Goal: Task Accomplishment & Management: Complete application form

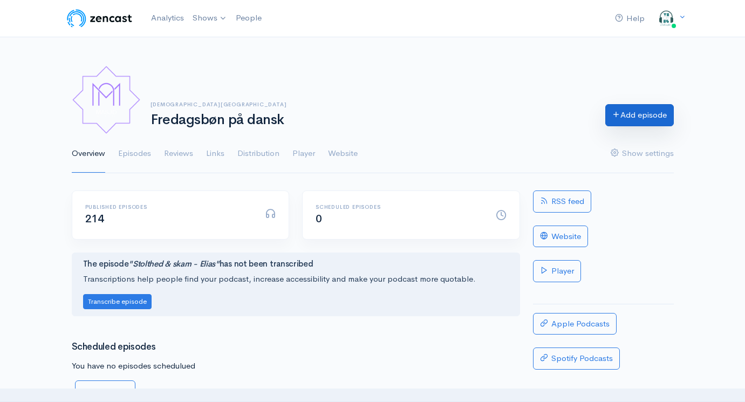
click at [625, 122] on link "Add episode" at bounding box center [639, 115] width 69 height 22
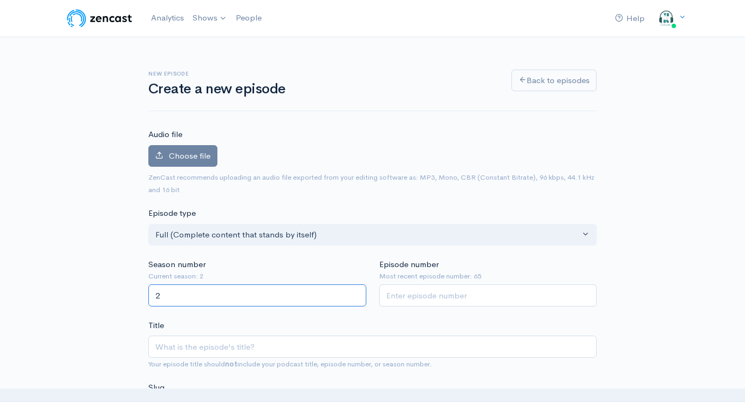
click at [213, 295] on input "2" at bounding box center [257, 295] width 218 height 22
type input "2"
click at [455, 292] on input "Episode number" at bounding box center [488, 295] width 218 height 22
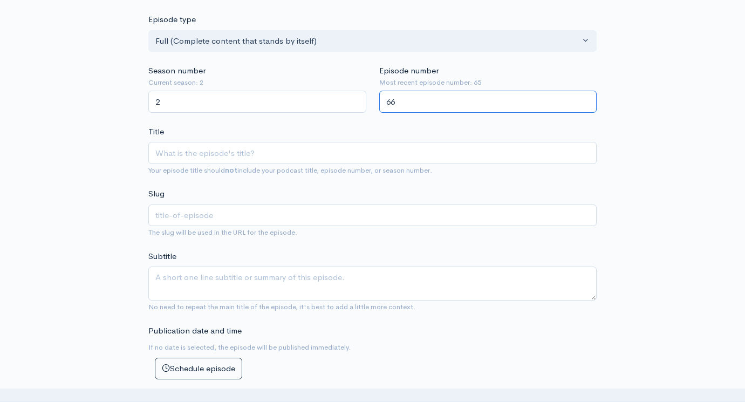
scroll to position [216, 0]
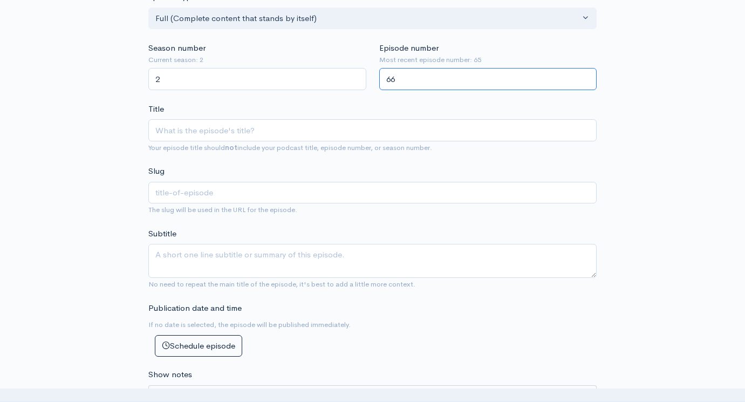
type input "66"
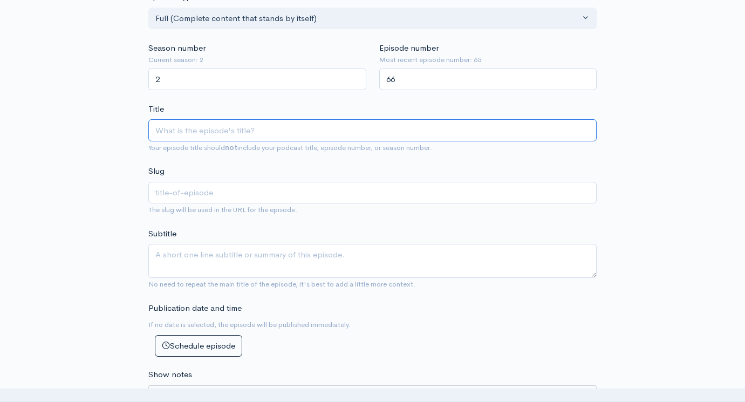
click at [238, 134] on input "Title" at bounding box center [372, 130] width 448 height 22
paste input "Khutba - Profetisk karakter, en aggressiv beduin og [PERSON_NAME]"
type input "Khutba - Profetisk karakter, en aggressiv beduin og [PERSON_NAME]"
type input "khutba-profetisk-karakter-en-aggressiv-beduin-og-gaza-elias"
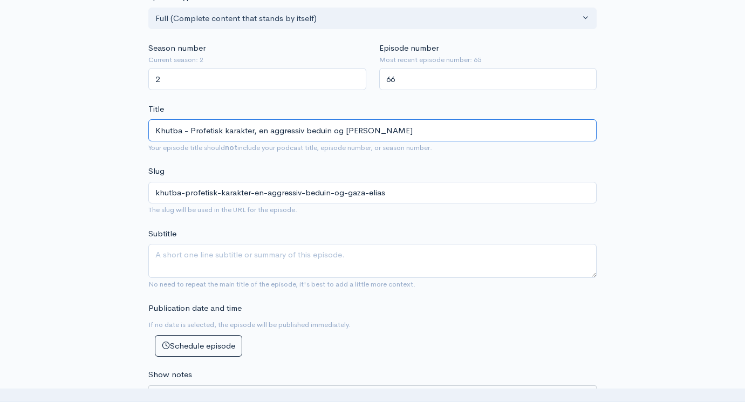
drag, startPoint x: 371, startPoint y: 128, endPoint x: 418, endPoint y: 128, distance: 47.5
click at [415, 128] on input "Khutba - Profetisk karakter, en aggressiv beduin og [PERSON_NAME]" at bounding box center [372, 130] width 448 height 22
type input "Khutba - Profetisk karakter, en aggressiv beduin og [GEOGRAPHIC_DATA] - W"
type input "khutba-profetisk-karakter-en-aggressiv-beduin-og-[GEOGRAPHIC_DATA]-w"
type input "Khutba - Profetisk karakter, en aggressiv beduin og [GEOGRAPHIC_DATA] - [GEOGRA…"
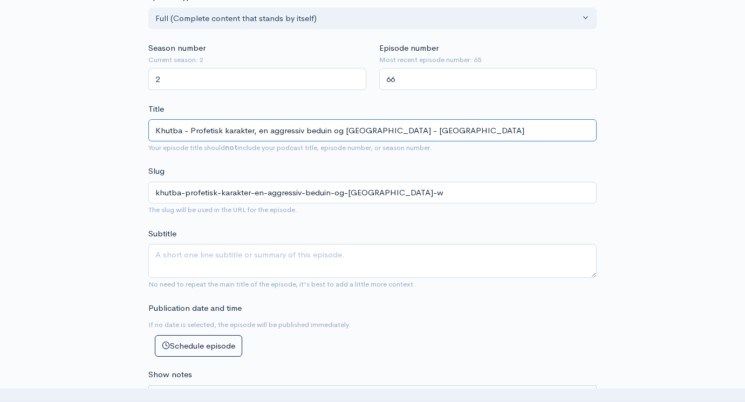
type input "khutba-profetisk-karakter-en-aggressiv-beduin-og-[GEOGRAPHIC_DATA]-[GEOGRAPHIC_…"
type input "Khutba - Profetisk karakter, en aggressiv beduin og Gaza - Was"
type input "khutba-profetisk-karakter-en-aggressiv-beduin-og-[GEOGRAPHIC_DATA]-was"
type input "Khutba - Profetisk karakter, en aggressiv beduin og Gaza - Wase"
type input "khutba-profetisk-karakter-en-aggressiv-beduin-og-[GEOGRAPHIC_DATA]-wase"
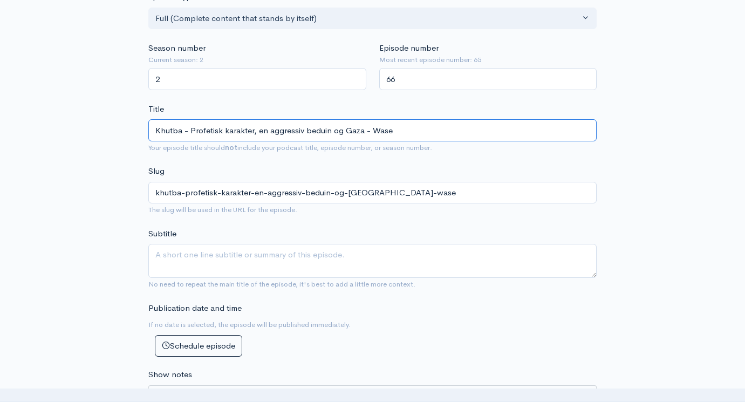
type input "Khutba - Profetisk karakter, en aggressiv beduin og Gaza - Wasee"
type input "khutba-profetisk-karakter-en-aggressiv-beduin-og-[GEOGRAPHIC_DATA]-[GEOGRAPHIC_…"
type input "Khutba - Profetisk karakter, en aggressiv beduin og Gaza - Waseem"
type input "khutba-profetisk-karakter-en-aggressiv-beduin-og-[GEOGRAPHIC_DATA]-waseem"
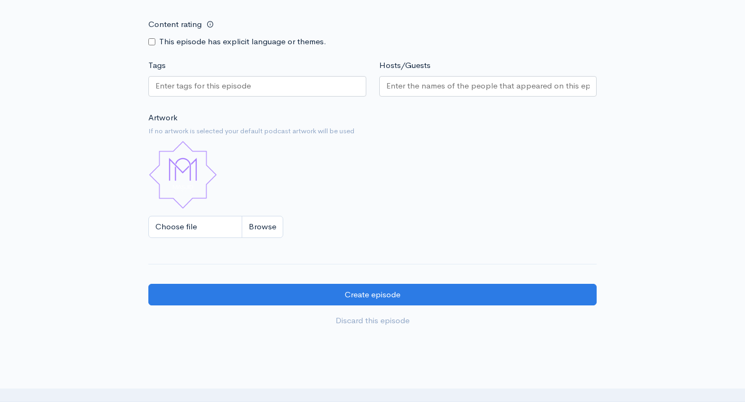
scroll to position [792, 0]
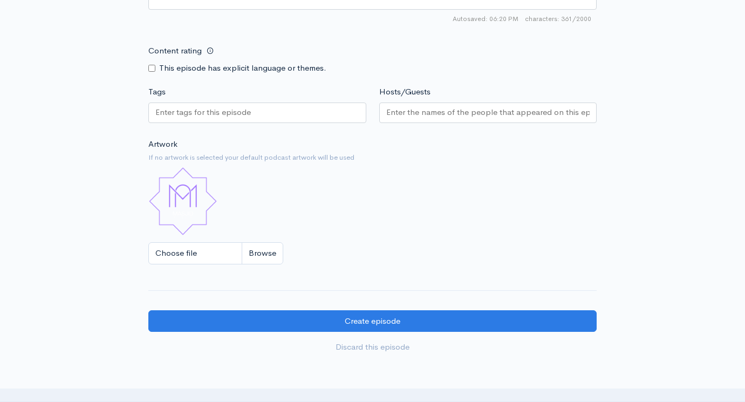
type input "Khutba - Profetisk karakter, en aggressiv beduin og Gaza - Waseem"
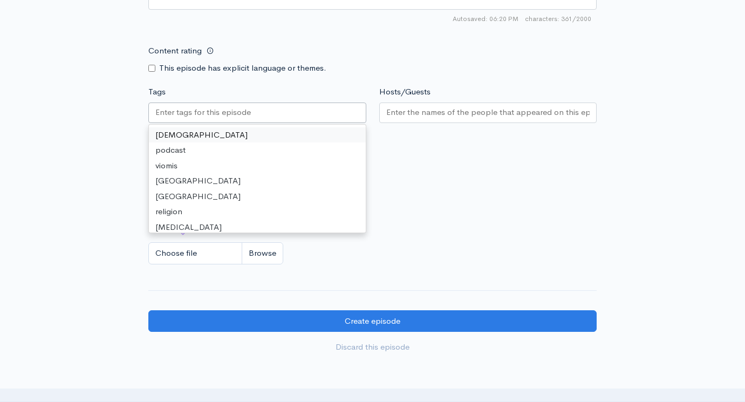
click at [240, 109] on input "Tags" at bounding box center [203, 112] width 97 height 12
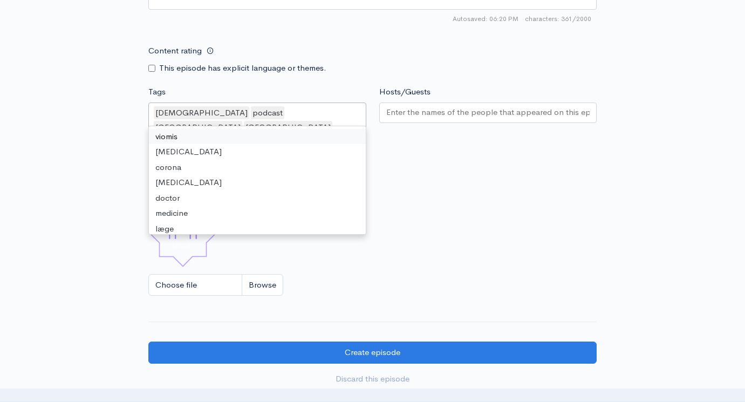
click at [427, 106] on input "Hosts/Guests" at bounding box center [488, 112] width 204 height 12
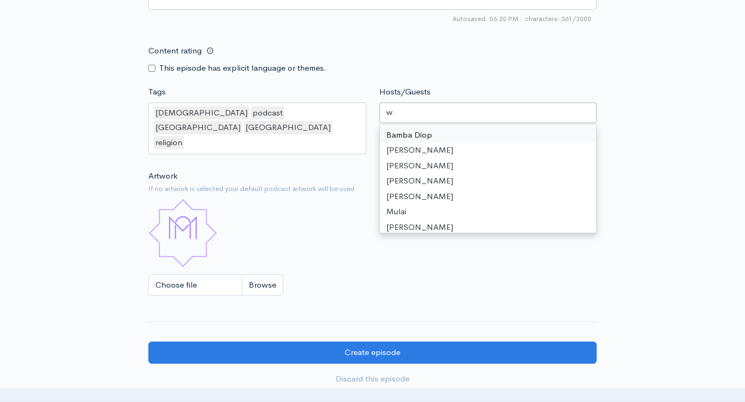
type input "wa"
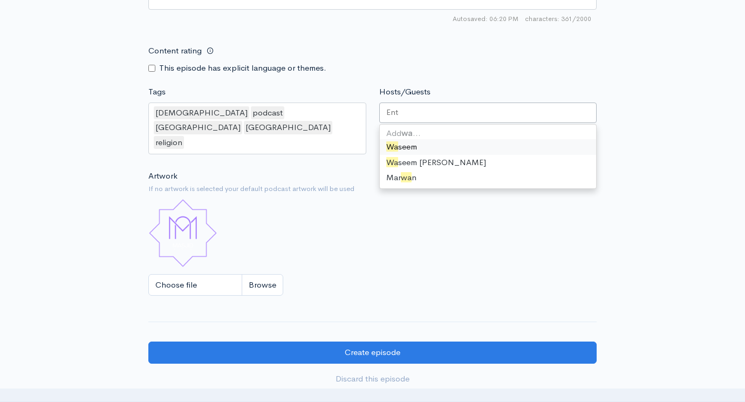
scroll to position [142, 0]
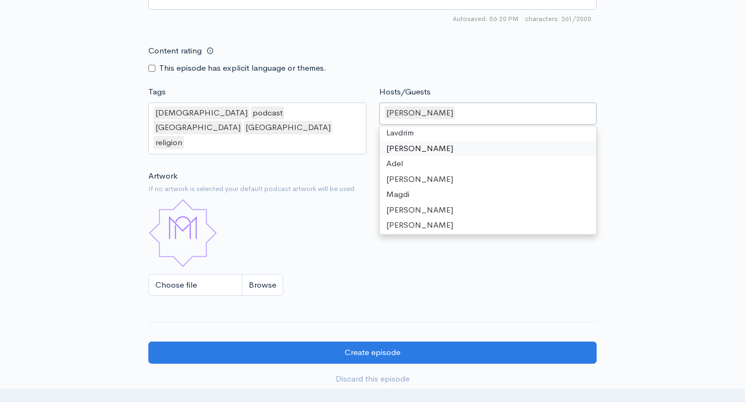
click at [328, 107] on div "[DEMOGRAPHIC_DATA] podcast [GEOGRAPHIC_DATA] [GEOGRAPHIC_DATA] religion" at bounding box center [257, 128] width 218 height 52
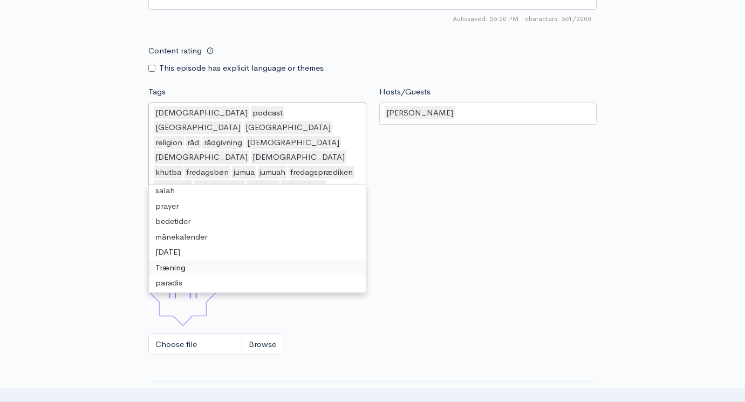
scroll to position [0, 0]
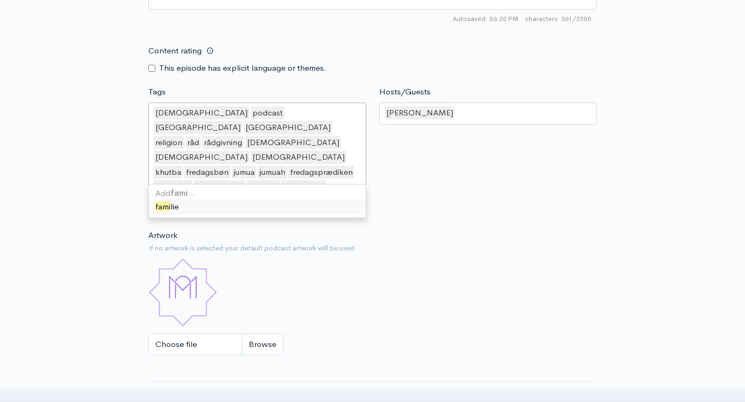
type input "famil"
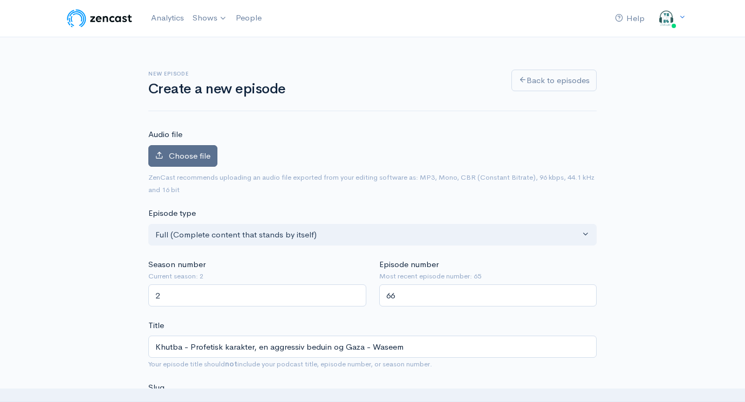
click at [194, 154] on span "Choose file" at bounding box center [190, 155] width 42 height 10
click at [0, 0] on input "Choose file" at bounding box center [0, 0] width 0 height 0
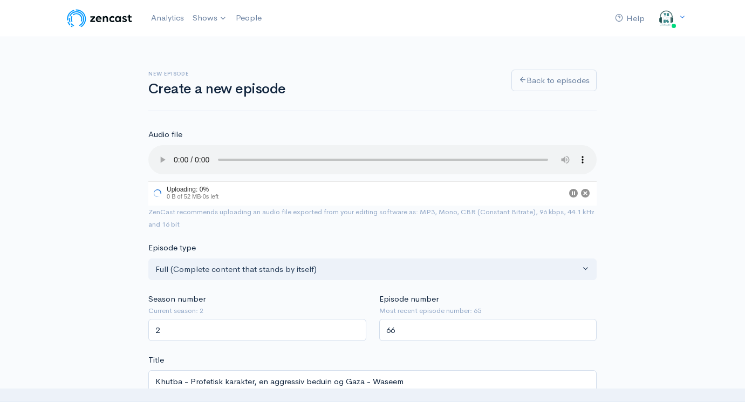
click at [173, 154] on audio at bounding box center [372, 159] width 448 height 29
click at [190, 155] on audio at bounding box center [372, 159] width 448 height 29
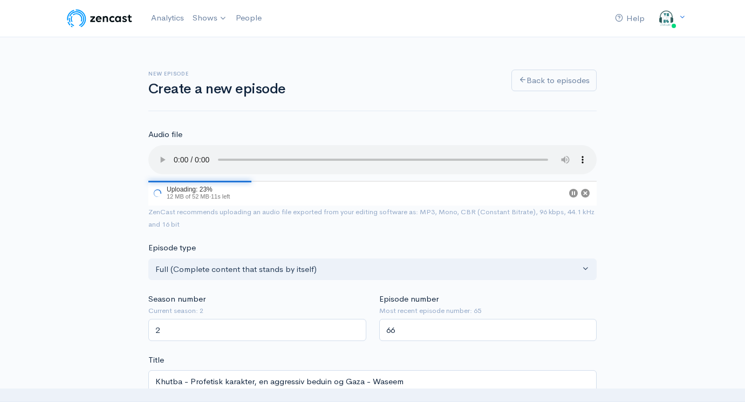
click at [190, 155] on audio at bounding box center [372, 159] width 448 height 29
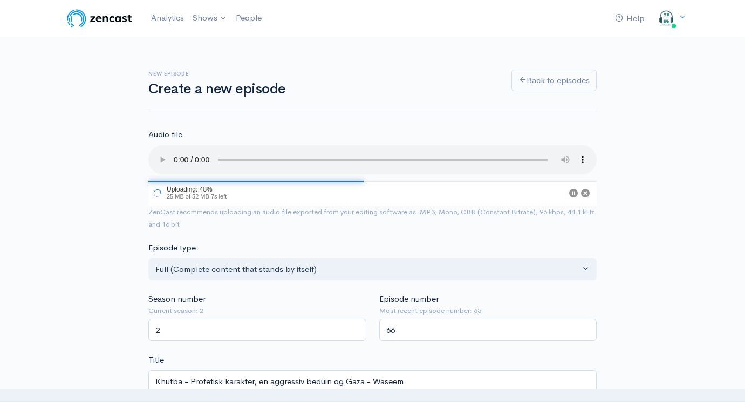
click at [190, 155] on audio at bounding box center [372, 159] width 448 height 29
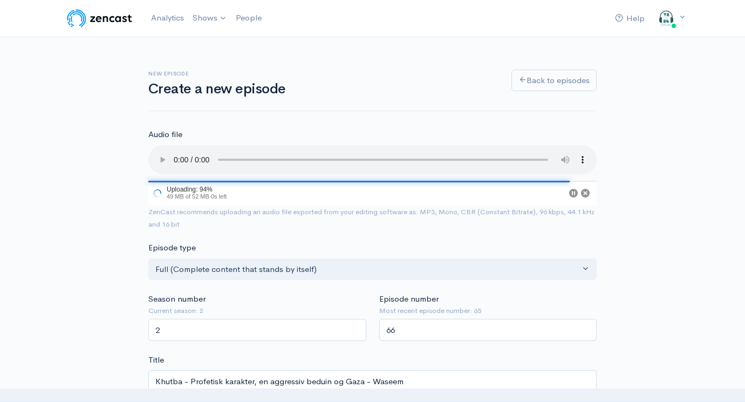
click at [190, 155] on audio at bounding box center [372, 159] width 448 height 29
click at [162, 152] on audio at bounding box center [372, 159] width 448 height 29
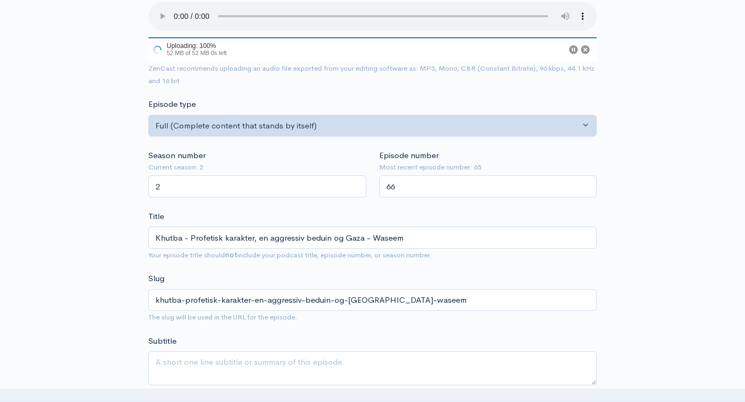
scroll to position [145, 0]
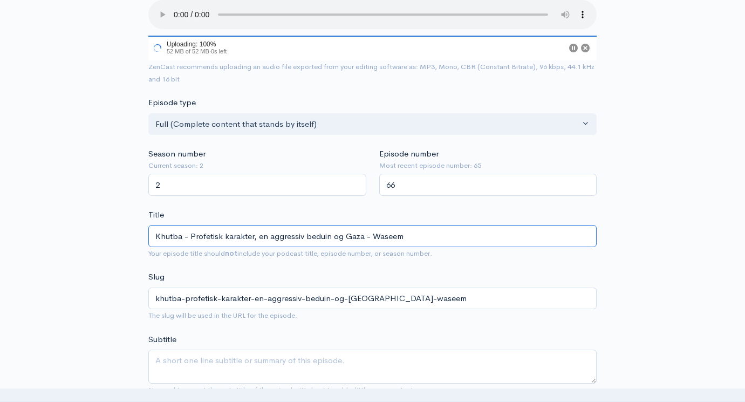
drag, startPoint x: 361, startPoint y: 223, endPoint x: 192, endPoint y: 218, distance: 169.4
click at [192, 225] on input "Khutba - Profetisk karakter, en aggressiv beduin og Gaza - Waseem" at bounding box center [372, 236] width 448 height 22
type input "Khutba - F - Waseem"
type input "khutba-f-waseem"
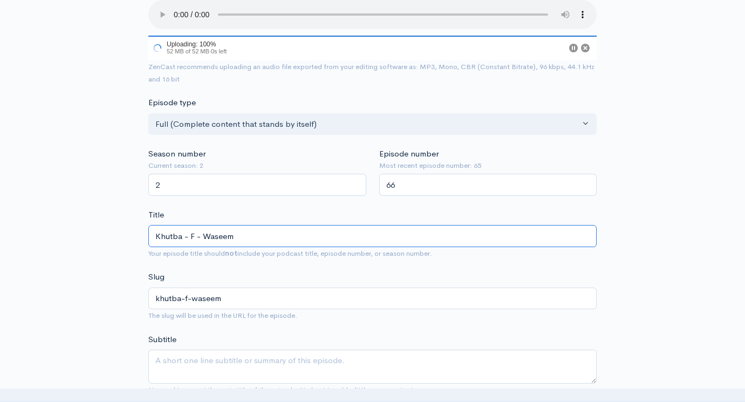
type input "Khutba - Fa - Waseem"
type input "khutba-fa-waseem"
type input "Khutba - Fam - [PERSON_NAME]"
type input "khutba-fam-waseem"
type input "Khutba - Fami - Waseem"
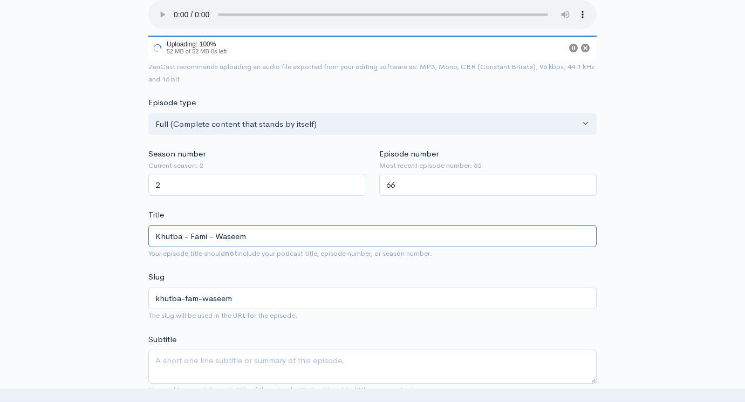
type input "khutba-fami-waseem"
type input "Khutba - Famil - [PERSON_NAME]"
type input "khutba-famil-waseem"
type input "Khutba - Famili - [PERSON_NAME]"
type input "khutba-famili-waseem"
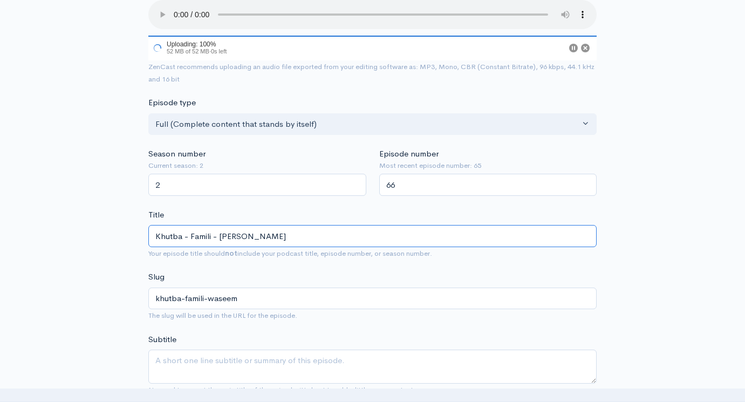
type input "Khutba - Familie - [PERSON_NAME]"
type input "khutba-familie-[PERSON_NAME]"
type input "Khutba - Familien - [PERSON_NAME]"
type input "khutba-familien-[PERSON_NAME]"
type input "Khutba - Familien er - [PERSON_NAME]"
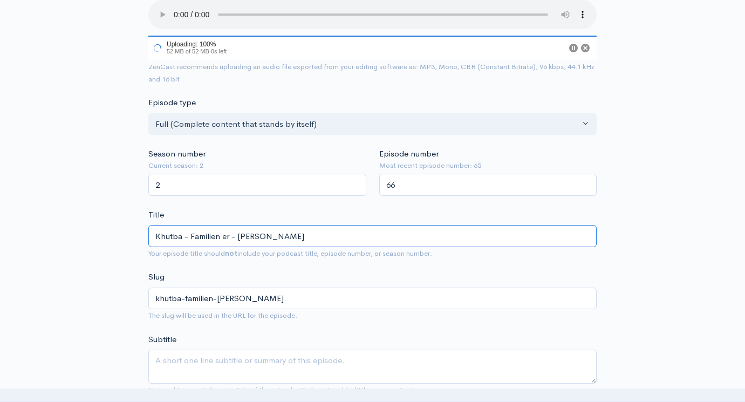
type input "khutba-familien-er-waseem"
type input "Khutba - Familien er u - Waseem"
type input "khutba-familien-er-u-waseem"
type input "Khutba - Familien er un - Waseem"
type input "khutba-familien-er-un-waseem"
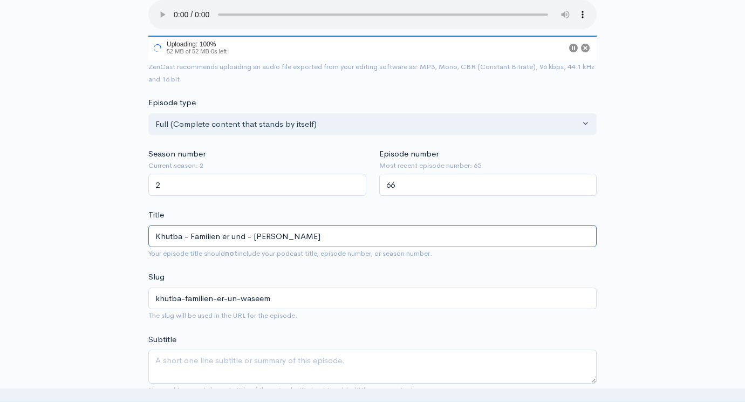
type input "Khutba - Familien er unde - [PERSON_NAME]"
type input "khutba-familien-er-unde-waseem"
type input "Khutba - Familien er under - [PERSON_NAME]"
type input "khutba-familien-er-under-waseem"
type input "Khutba - Familien er under gr - [PERSON_NAME]"
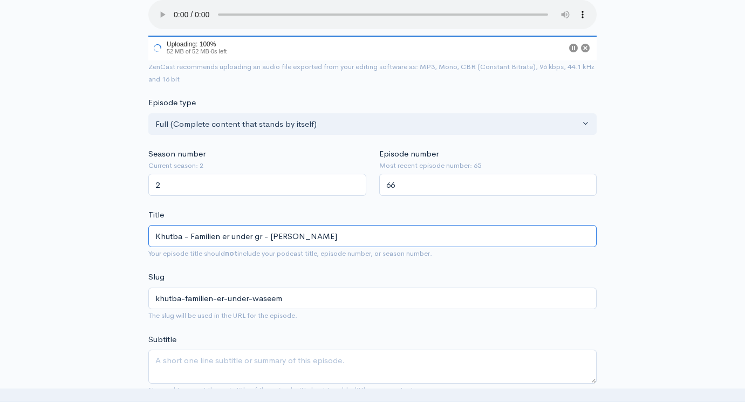
type input "khutba-familien-er-under-gr-waseem"
type input "Khutba - Familien er under gra - [PERSON_NAME]"
type input "khutba-familien-er-under-gra-waseem"
type input "Khutba - Familien er under gr - [PERSON_NAME]"
type input "khutba-familien-er-under-gr-waseem"
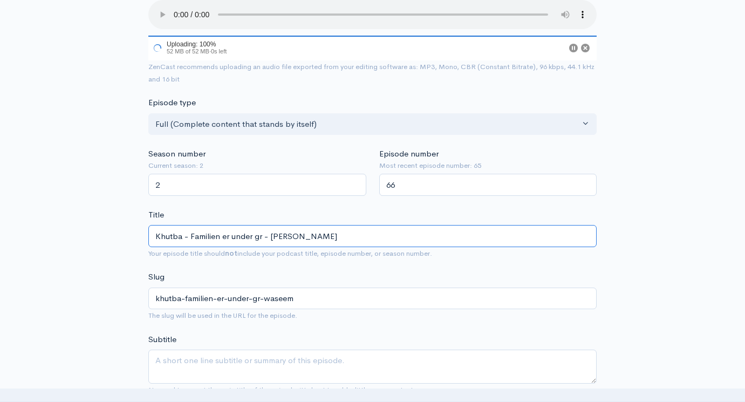
type input "Khutba - Familien er under g - [PERSON_NAME]"
type input "khutba-familien-er-under-g-waseem"
type input "Khutba - Familien er under - [PERSON_NAME]"
type input "khutba-familien-er-under-waseem"
type input "Khutba - Familien er under an - [PERSON_NAME]"
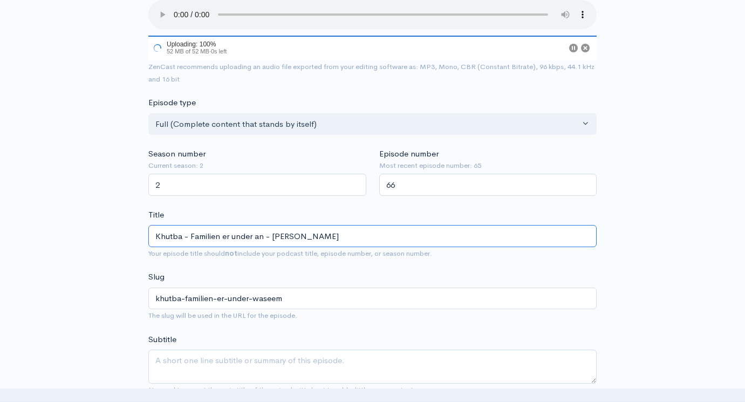
type input "khutba-familien-er-under-an-waseem"
type input "Khutba - Familien er under ang - Waseem"
type input "khutba-familien-er-under-ang-waseem"
type input "Khutba - Familien er under [PERSON_NAME]"
type input "khutba-familien-er-under-angre-waseem"
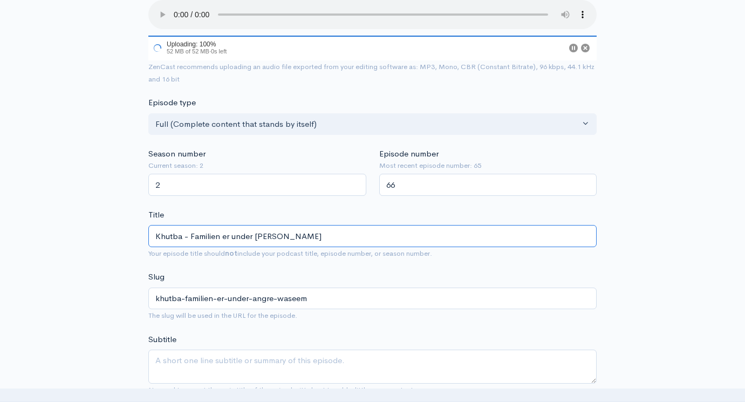
type input "Khutba - Familien er under angreb - [PERSON_NAME]"
type input "khutba-familien-er-under-angreb-waseem"
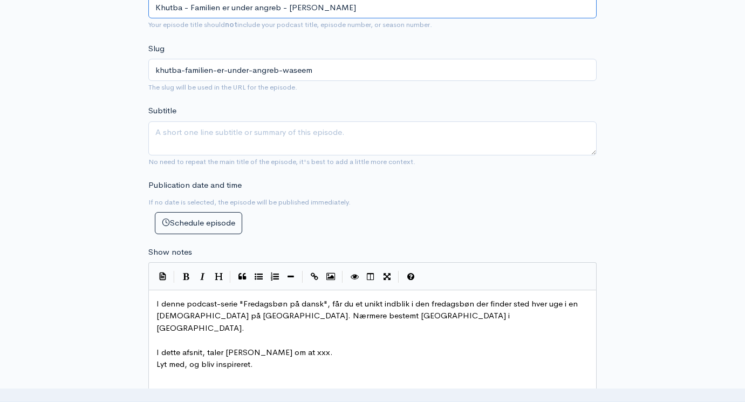
scroll to position [400, 0]
type input "Khutba - Familien er under angreb - [PERSON_NAME]"
click at [236, 347] on span "I dette afsnit, taler [PERSON_NAME] om at xxx." at bounding box center [244, 352] width 176 height 10
type textarea "Wase"
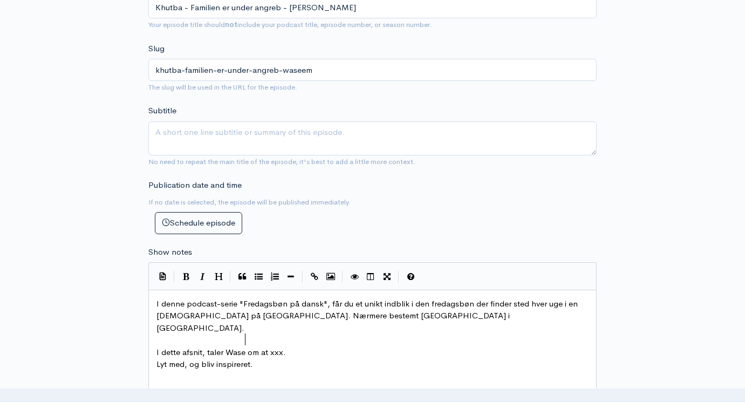
type textarea "eem"
drag, startPoint x: 281, startPoint y: 320, endPoint x: 291, endPoint y: 321, distance: 10.3
type textarea "hvordan familien er under angreb og"
type textarea ", og hvordan dens r"
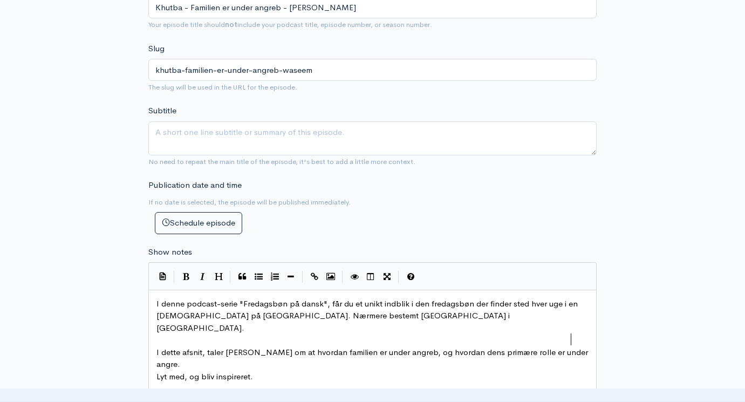
scroll to position [5, 108]
type textarea "primære rolle er under angreb"
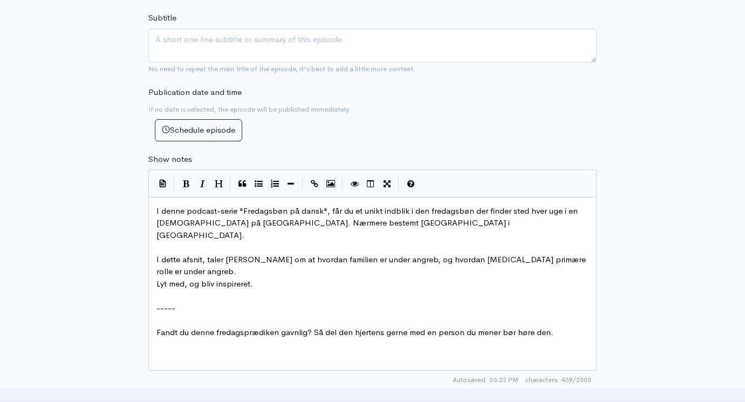
scroll to position [495, 0]
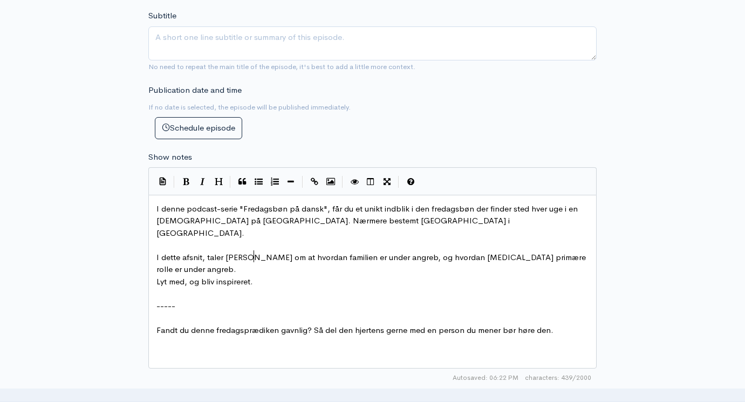
type textarea "I dette afsnit, taler [PERSON_NAME] om at hvordan familien er under angreb, og …"
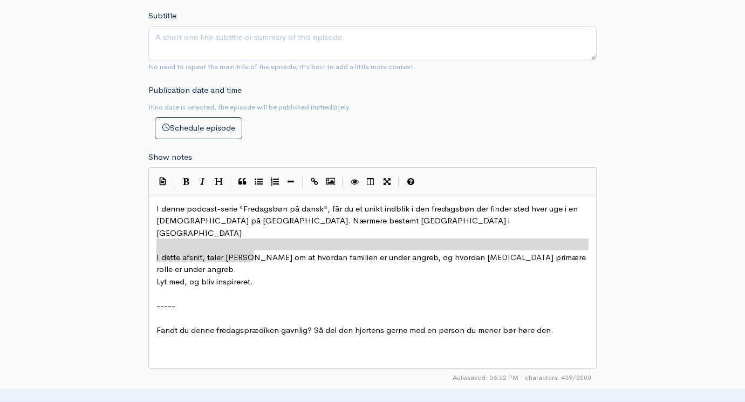
drag, startPoint x: 276, startPoint y: 238, endPoint x: 108, endPoint y: 227, distance: 167.6
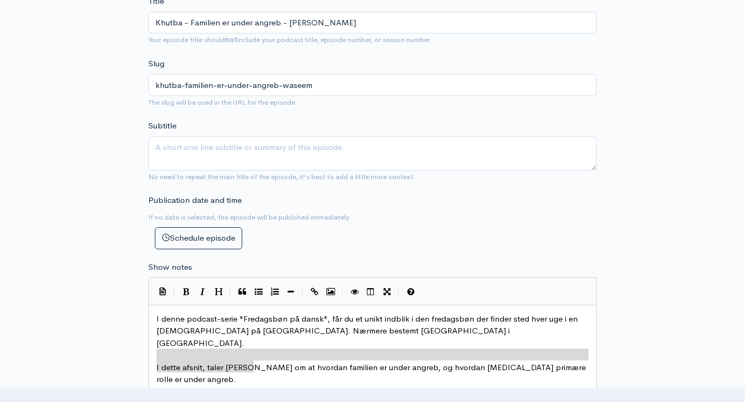
scroll to position [385, 0]
click at [190, 142] on textarea "Subtitle" at bounding box center [372, 153] width 448 height 34
paste textarea "I dette afsnit, taler [PERSON_NAME] om at hvordan familien er under angreb, og …"
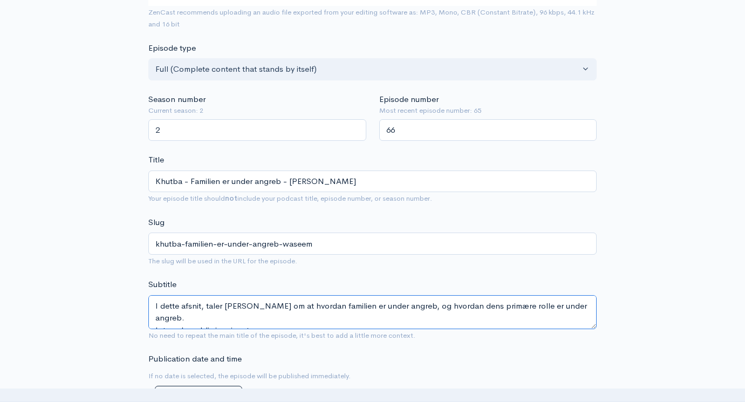
scroll to position [230, 0]
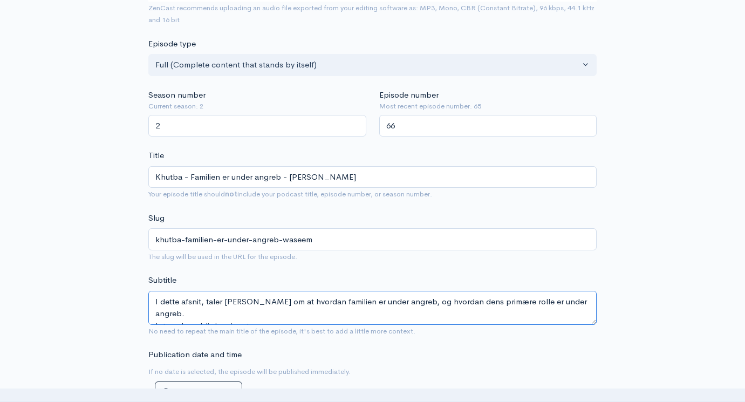
type textarea "I dette afsnit, taler [PERSON_NAME] om at hvordan familien er under angreb, og …"
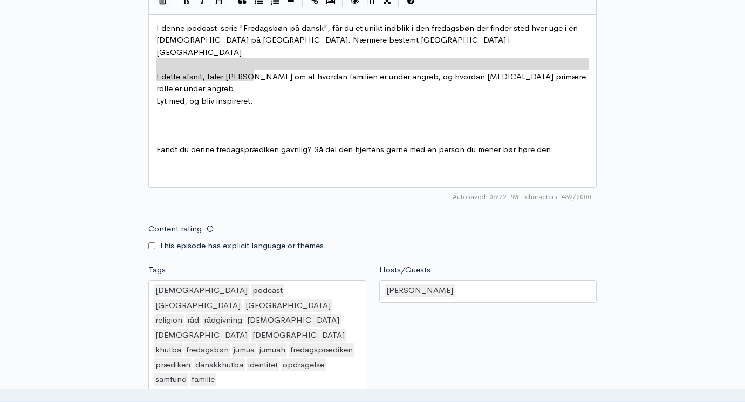
scroll to position [675, 0]
click at [292, 333] on div "[DEMOGRAPHIC_DATA] podcast [GEOGRAPHIC_DATA] [GEOGRAPHIC_DATA] religion råd råd…" at bounding box center [257, 336] width 218 height 112
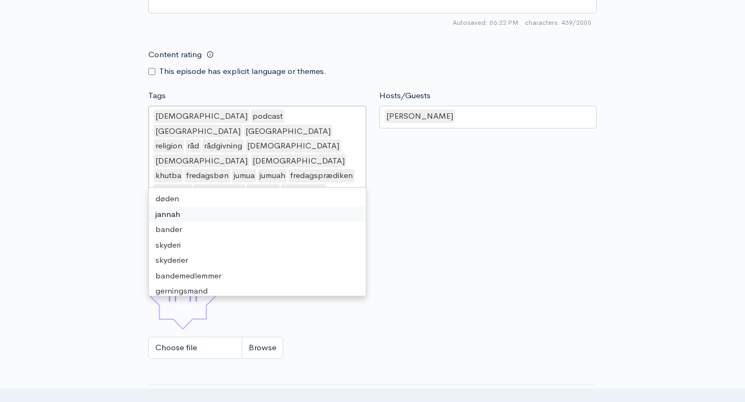
scroll to position [646, 0]
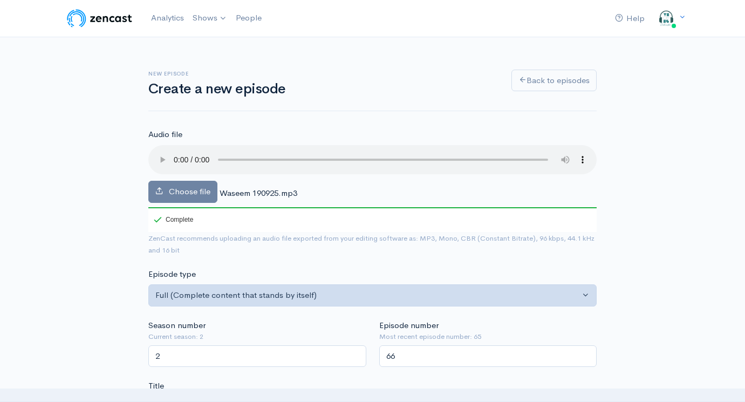
scroll to position [127, 0]
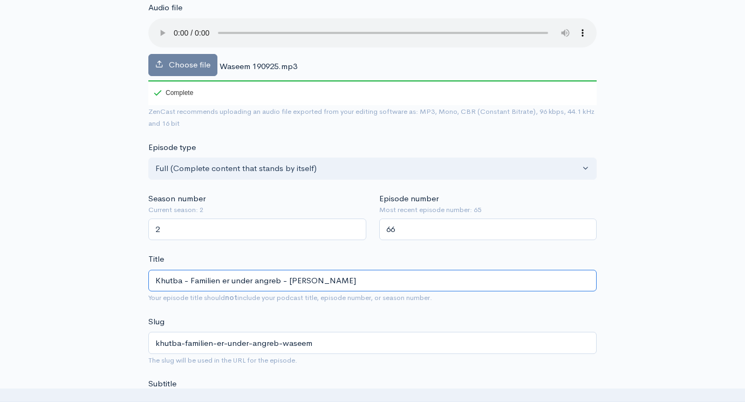
drag, startPoint x: 279, startPoint y: 264, endPoint x: 190, endPoint y: 266, distance: 89.0
click at [190, 270] on input "Khutba - Familien er under angreb - [PERSON_NAME]" at bounding box center [372, 281] width 448 height 22
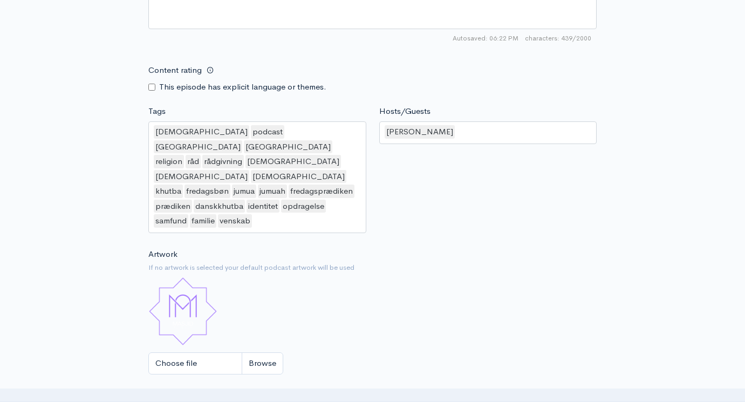
scroll to position [842, 0]
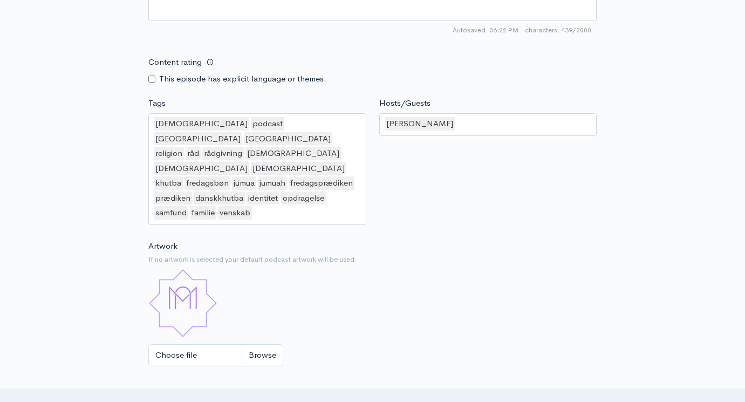
click at [261, 344] on input "Choose file" at bounding box center [215, 355] width 135 height 22
type input "C:\fakepath\Fredagsbøn på dansk skabelon.jpg"
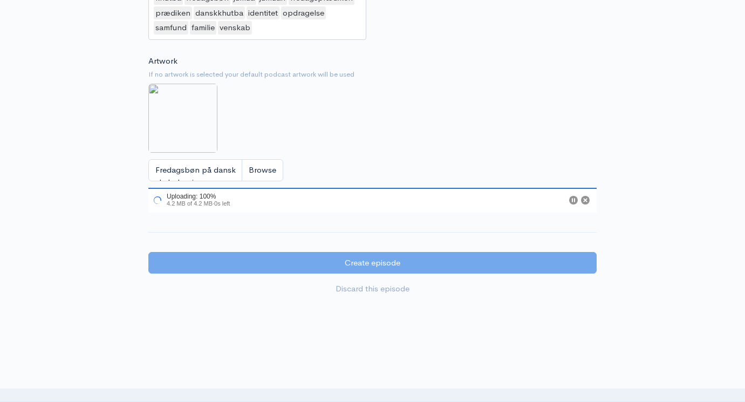
scroll to position [1026, 0]
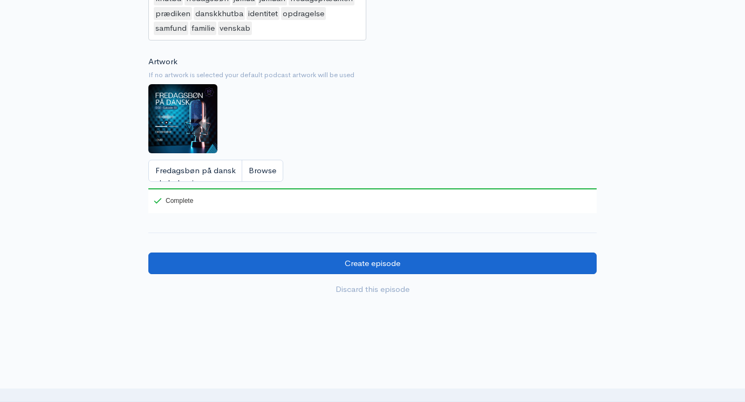
click at [379, 252] on input "Create episode" at bounding box center [372, 263] width 448 height 22
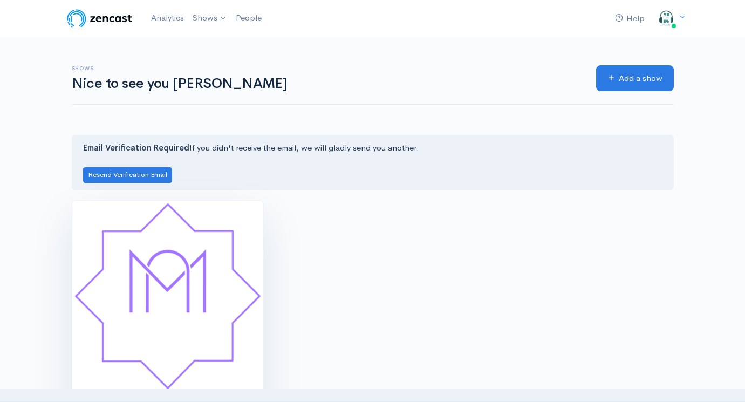
click at [227, 252] on img at bounding box center [167, 296] width 191 height 191
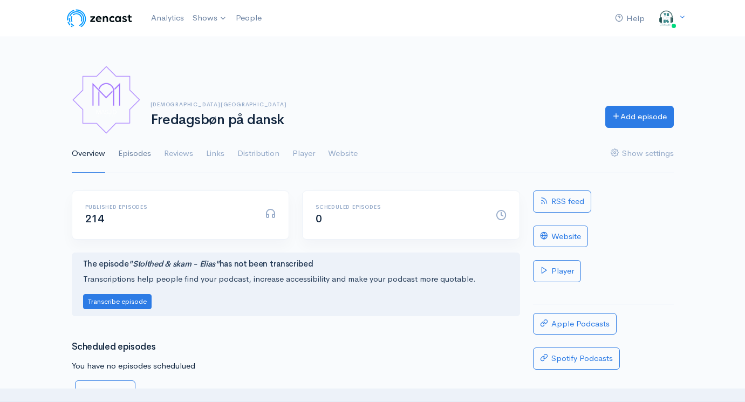
click at [138, 159] on link "Episodes" at bounding box center [134, 153] width 33 height 39
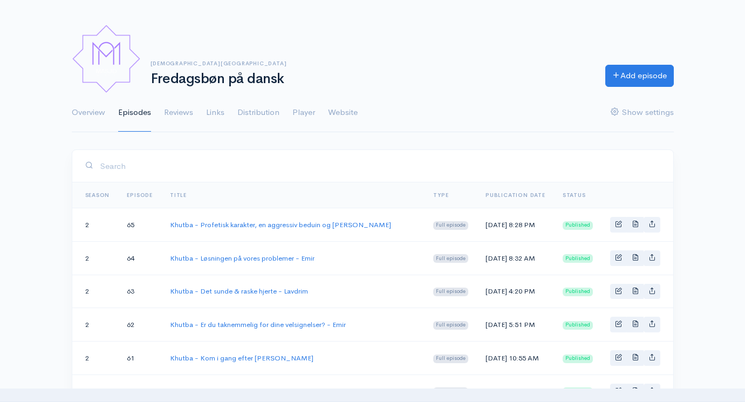
scroll to position [2, 0]
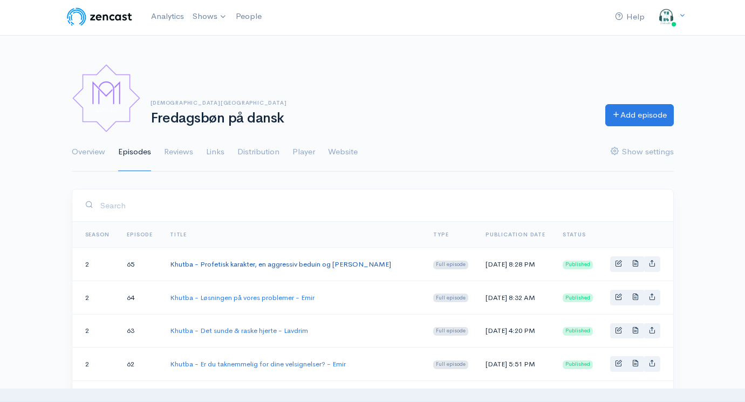
click at [224, 266] on link "Khutba - Profetisk karakter, en aggressiv beduin og [PERSON_NAME]" at bounding box center [280, 263] width 221 height 9
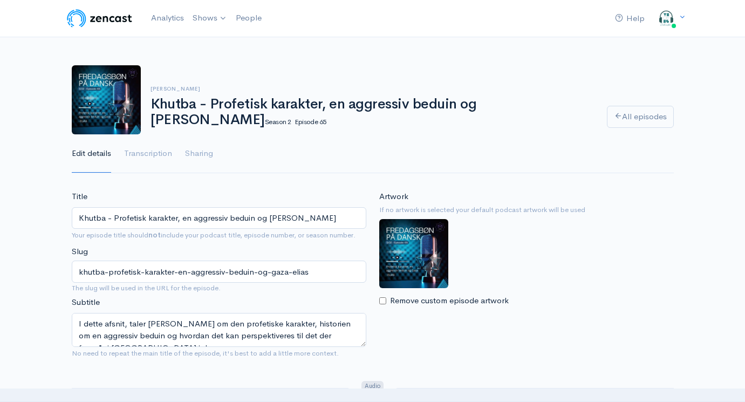
drag, startPoint x: 327, startPoint y: 219, endPoint x: 8, endPoint y: 218, distance: 319.9
